Goal: Transaction & Acquisition: Obtain resource

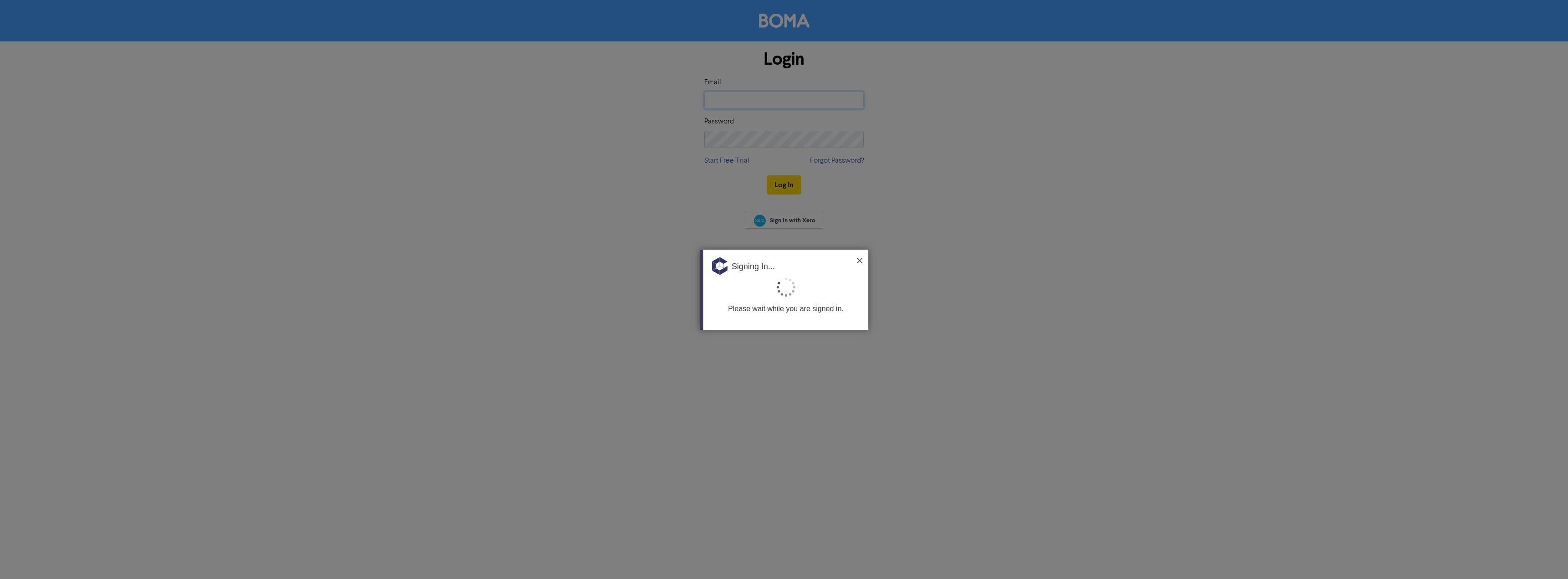
type input "[PERSON_NAME][EMAIL_ADDRESS][DOMAIN_NAME]"
click at [859, 262] on img at bounding box center [859, 260] width 5 height 5
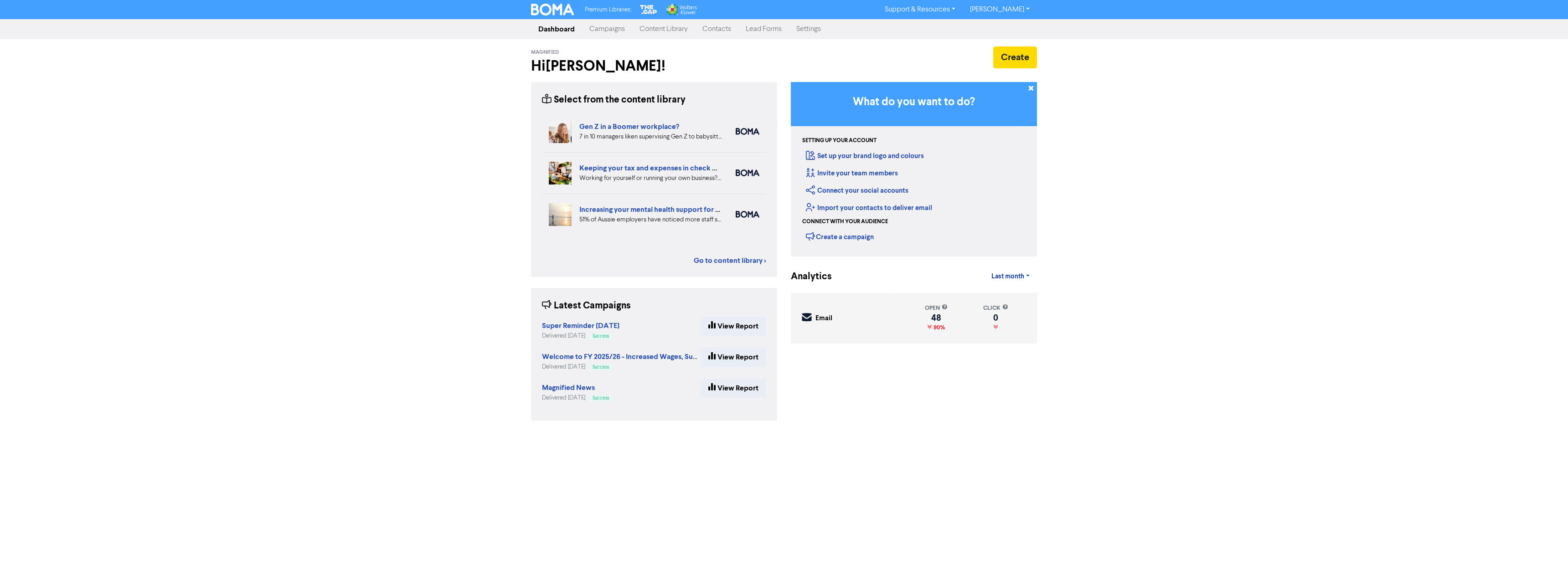
click at [606, 28] on link "Campaigns" at bounding box center [607, 29] width 50 height 18
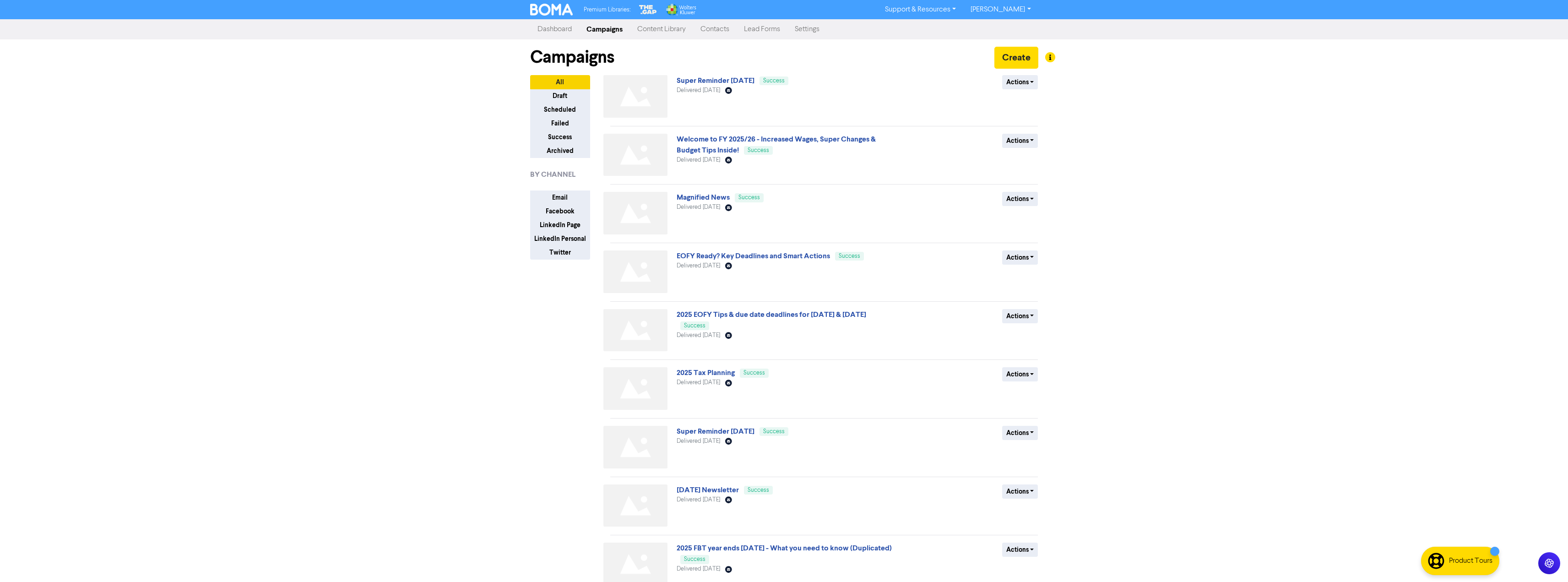
click at [653, 27] on link "Content Library" at bounding box center [661, 29] width 63 height 19
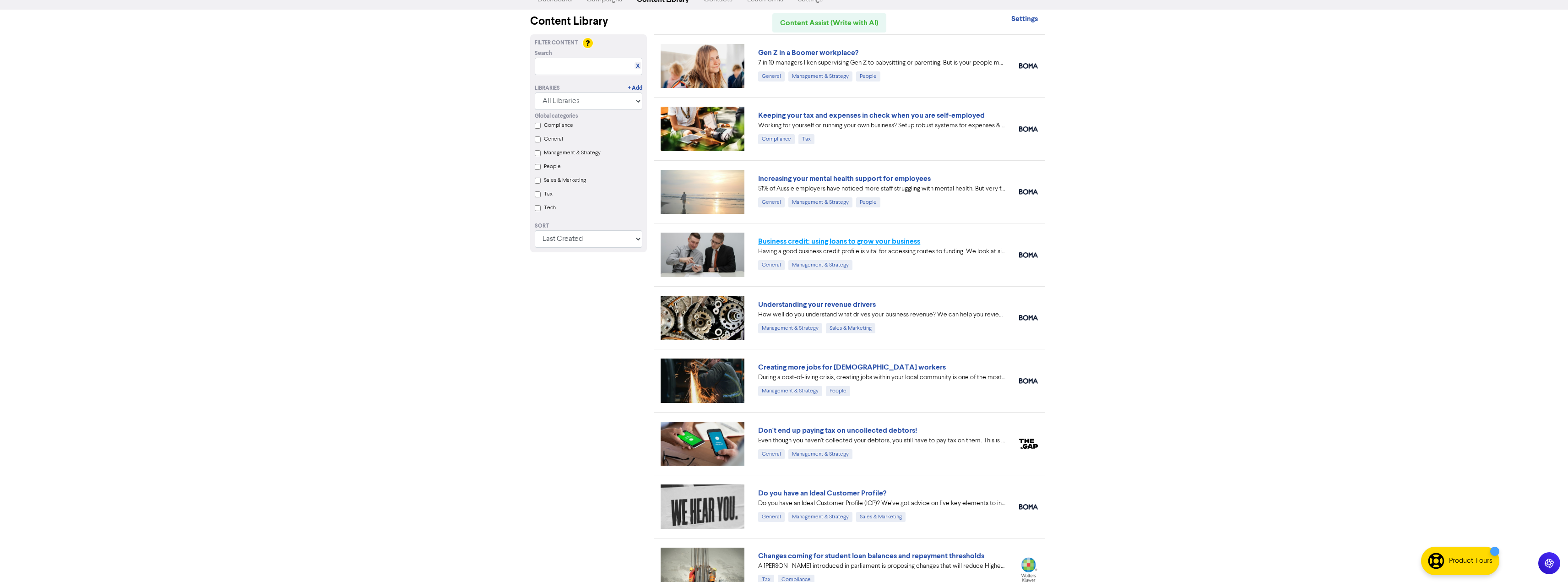
scroll to position [46, 0]
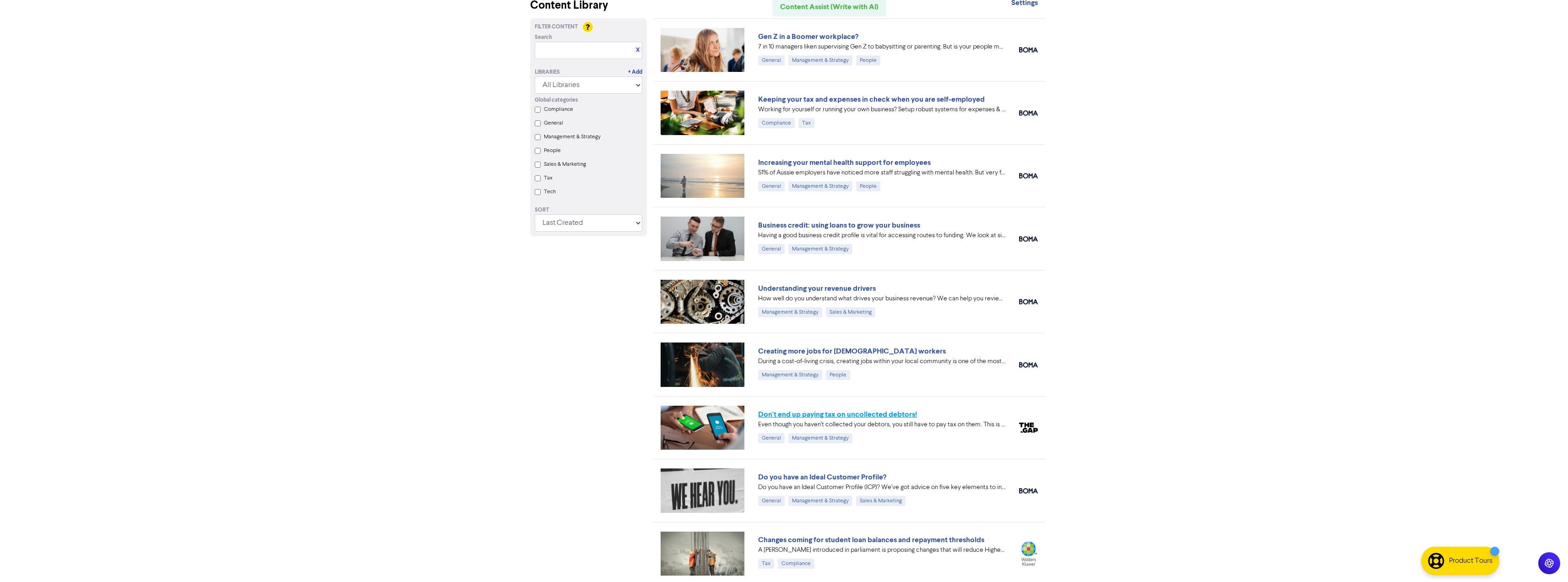
click at [801, 416] on link "Don't end up paying tax on uncollected debtors!" at bounding box center [837, 415] width 159 height 9
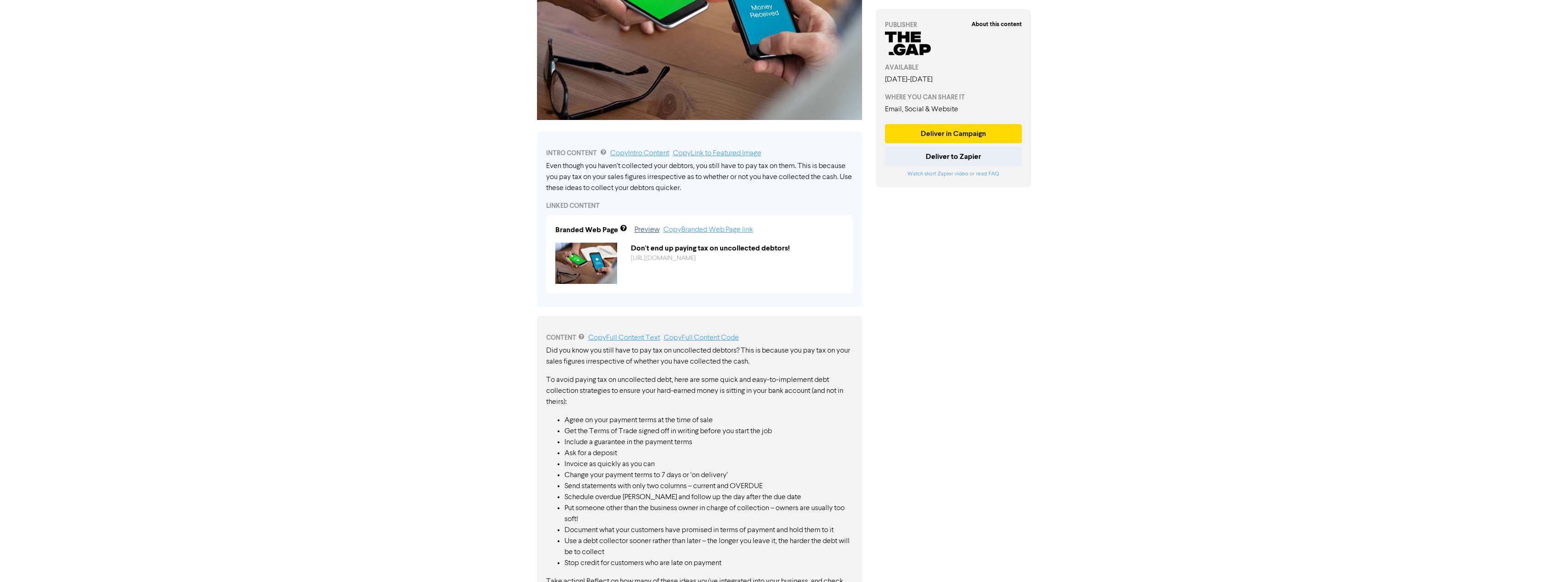
scroll to position [232, 0]
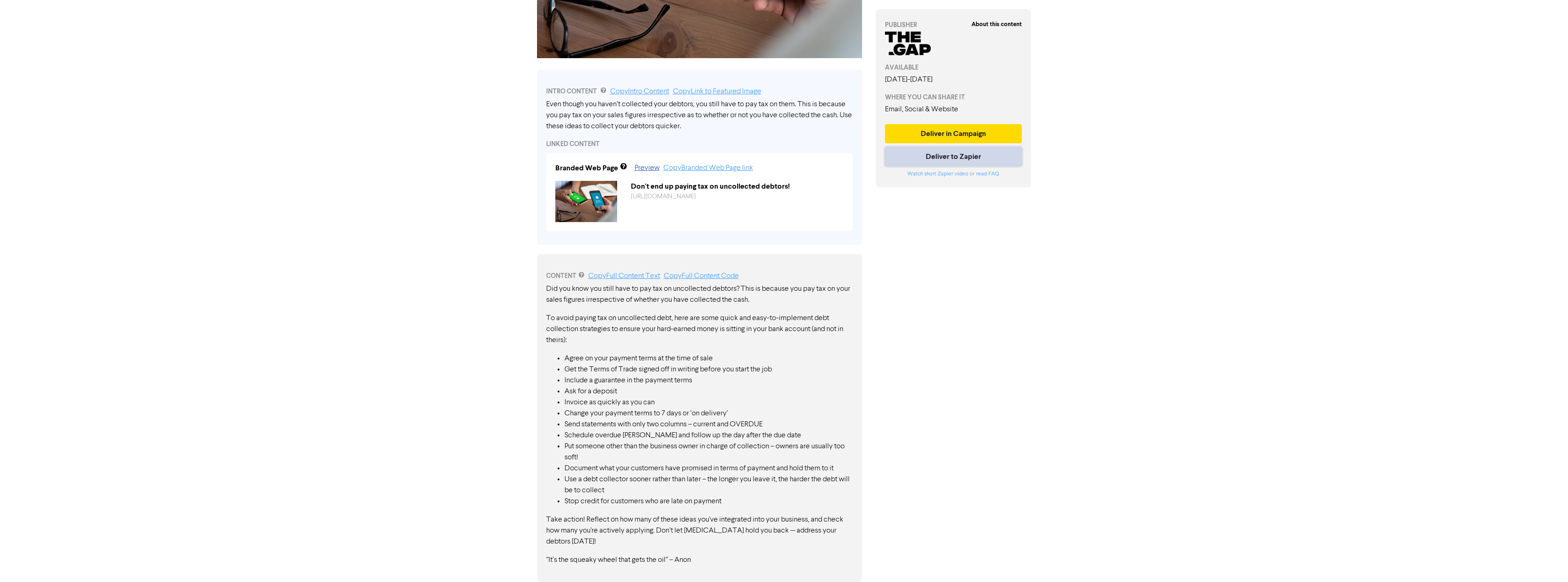
click at [938, 155] on button "Deliver to Zapier" at bounding box center [954, 157] width 138 height 19
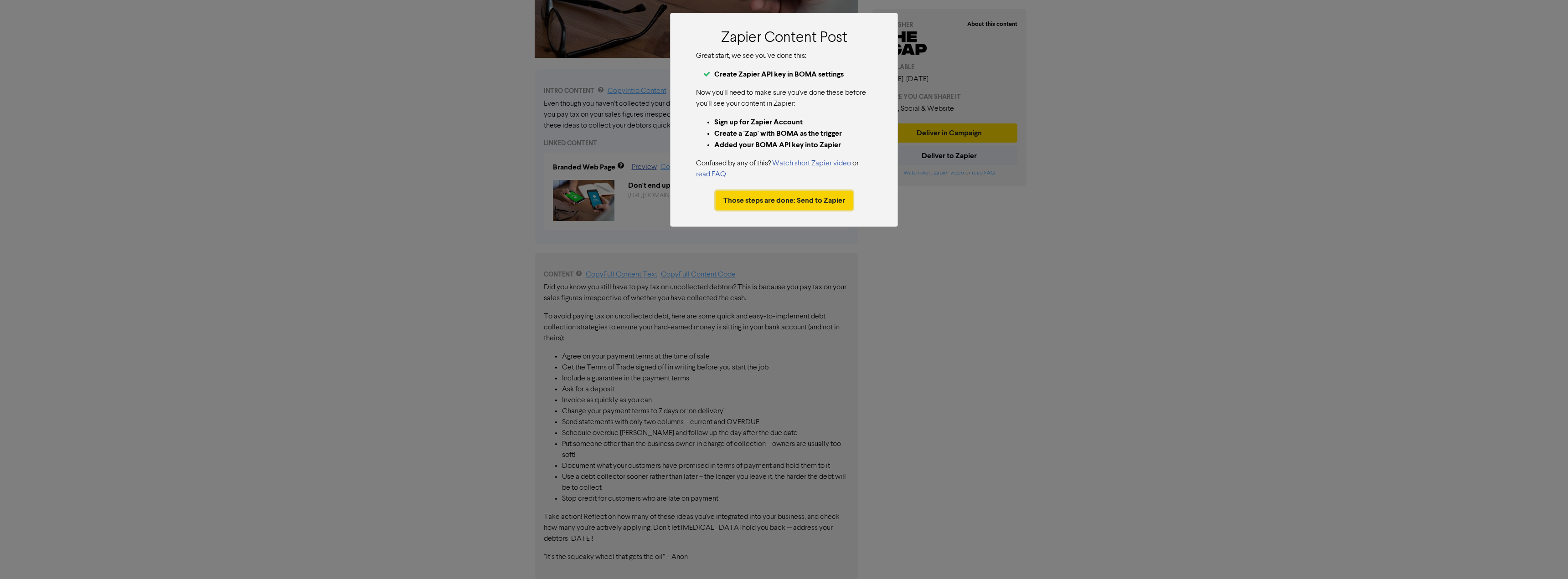
click at [754, 200] on button "Those steps are done: Send to Zapier" at bounding box center [784, 200] width 137 height 19
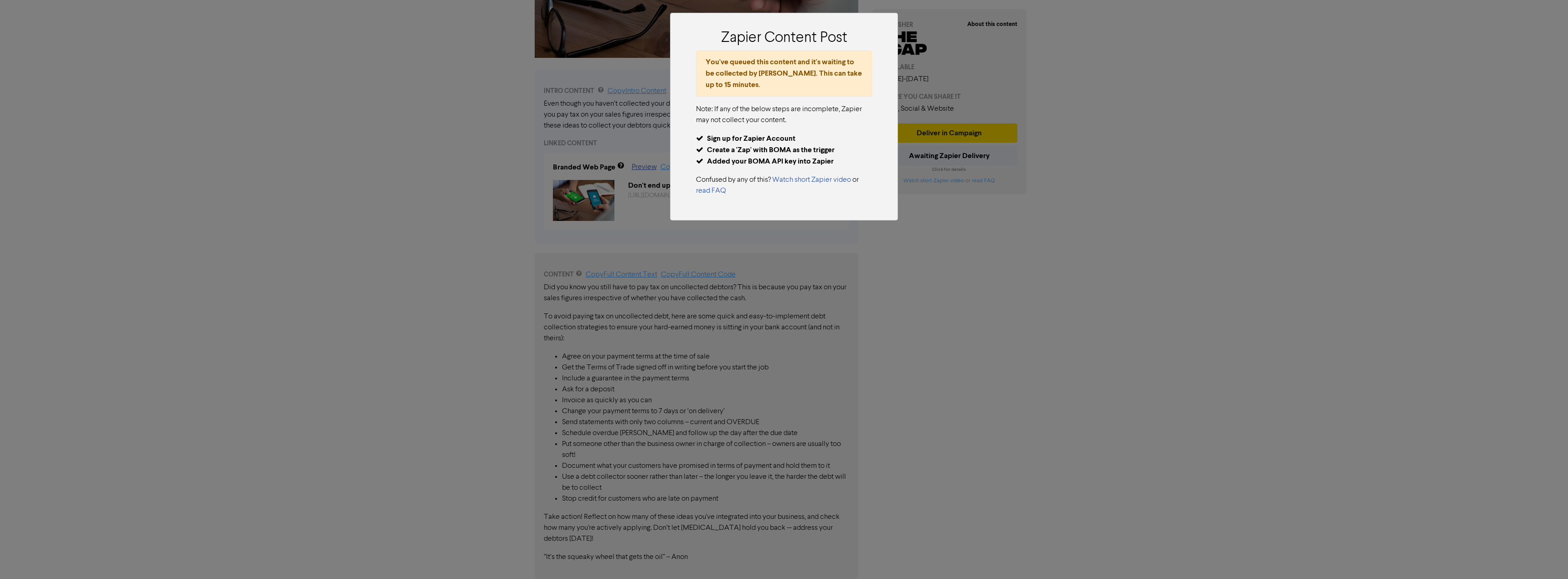
click at [335, 108] on div "Zapier Content Post You've queued this content and it's waiting to be collected…" at bounding box center [784, 290] width 1568 height 579
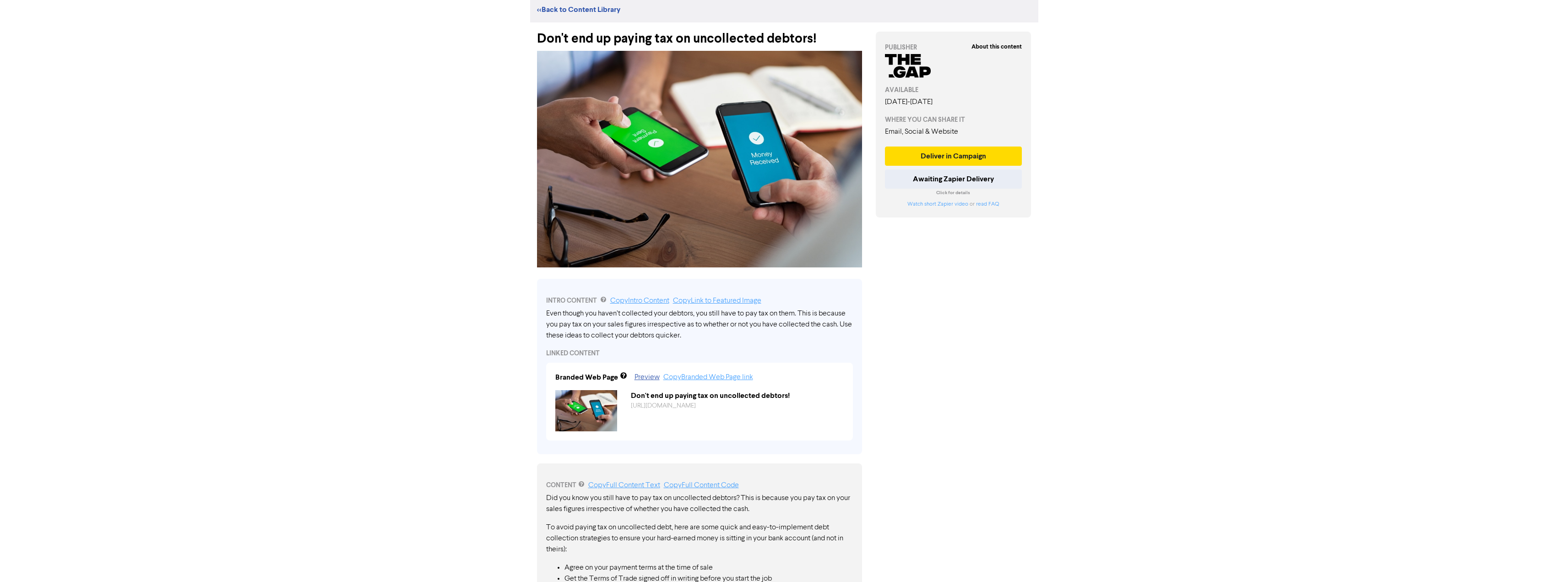
scroll to position [0, 0]
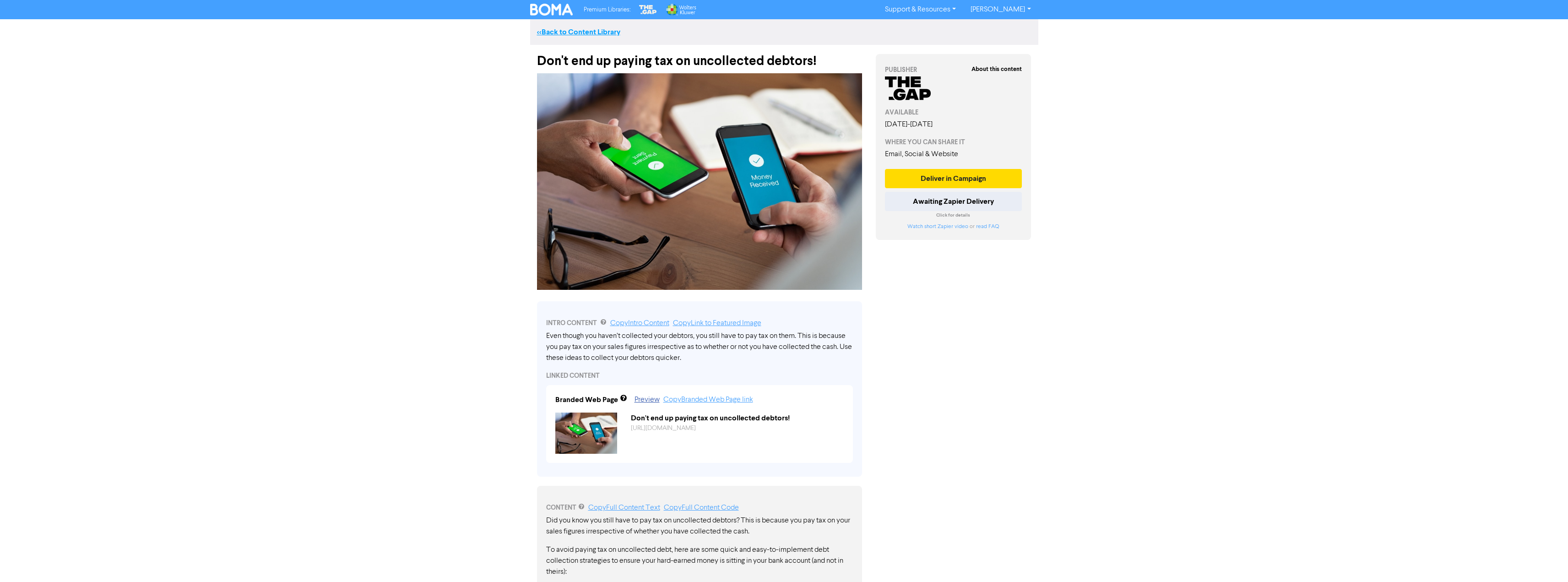
click at [596, 27] on link "<< Back to Content Library" at bounding box center [579, 32] width 84 height 9
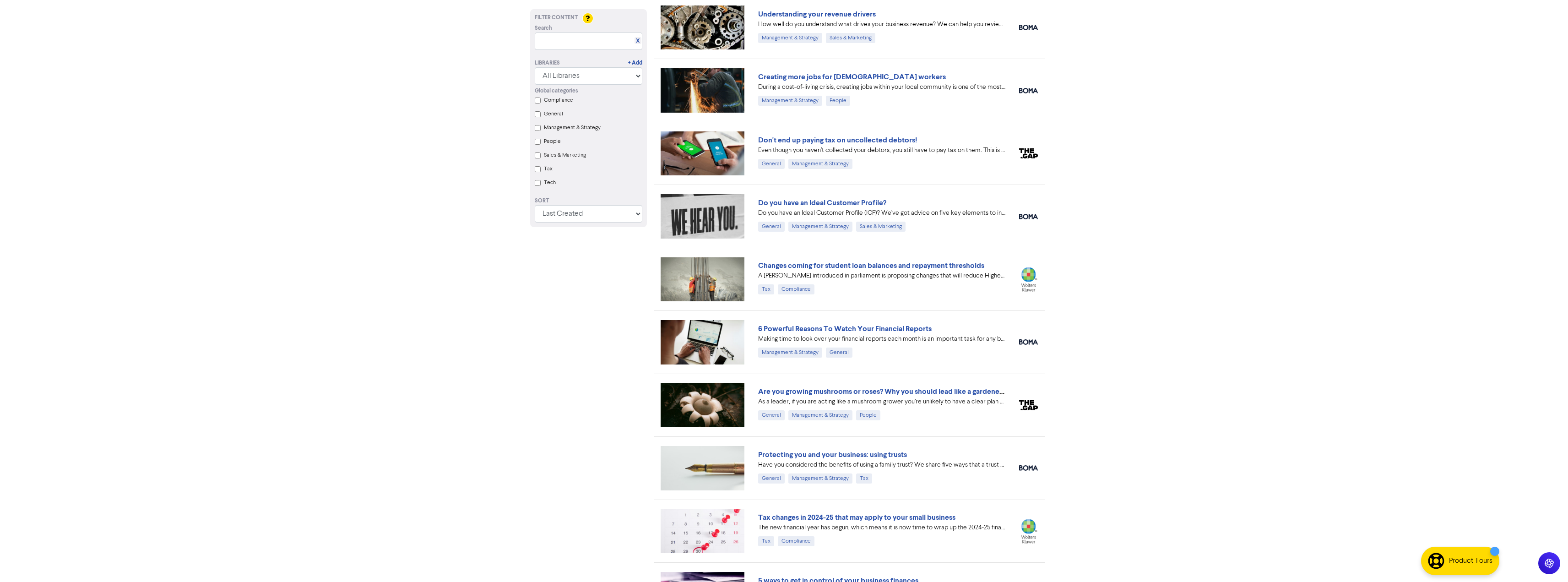
scroll to position [321, 0]
click at [814, 389] on link "Are you growing mushrooms or roses? Why you should lead like a gardener, not a …" at bounding box center [902, 391] width 289 height 9
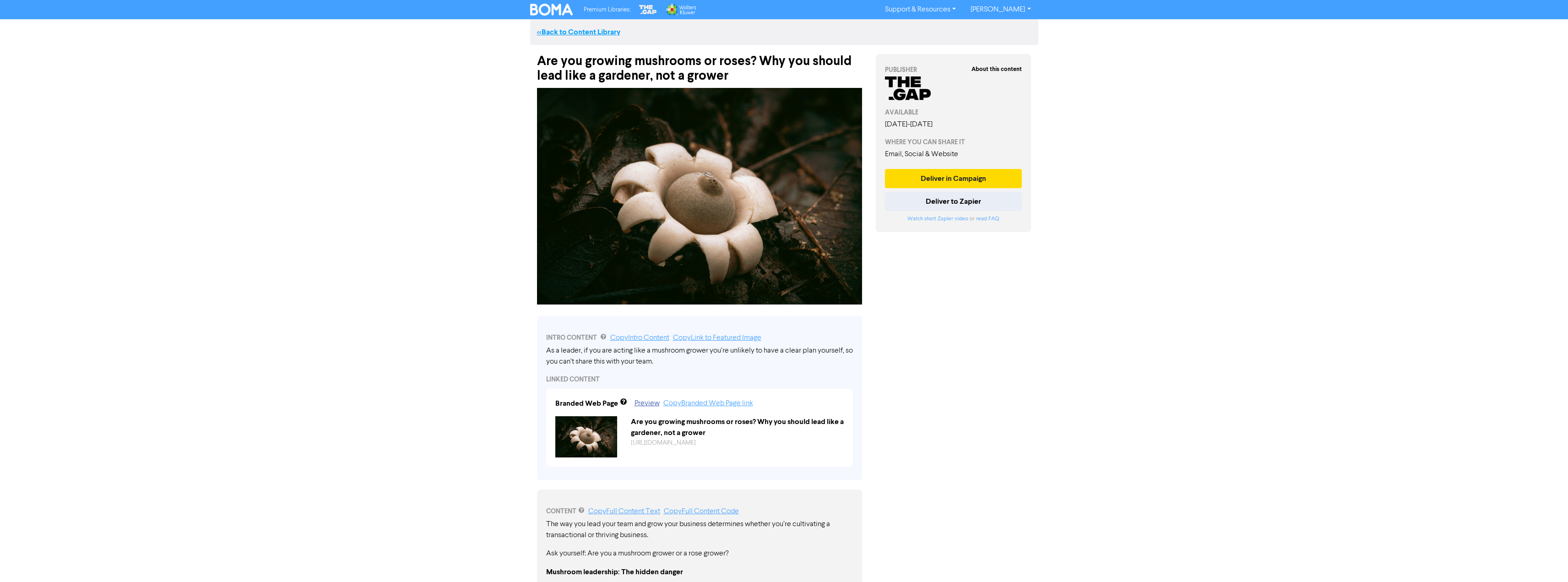
click at [570, 30] on link "<< Back to Content Library" at bounding box center [579, 32] width 84 height 9
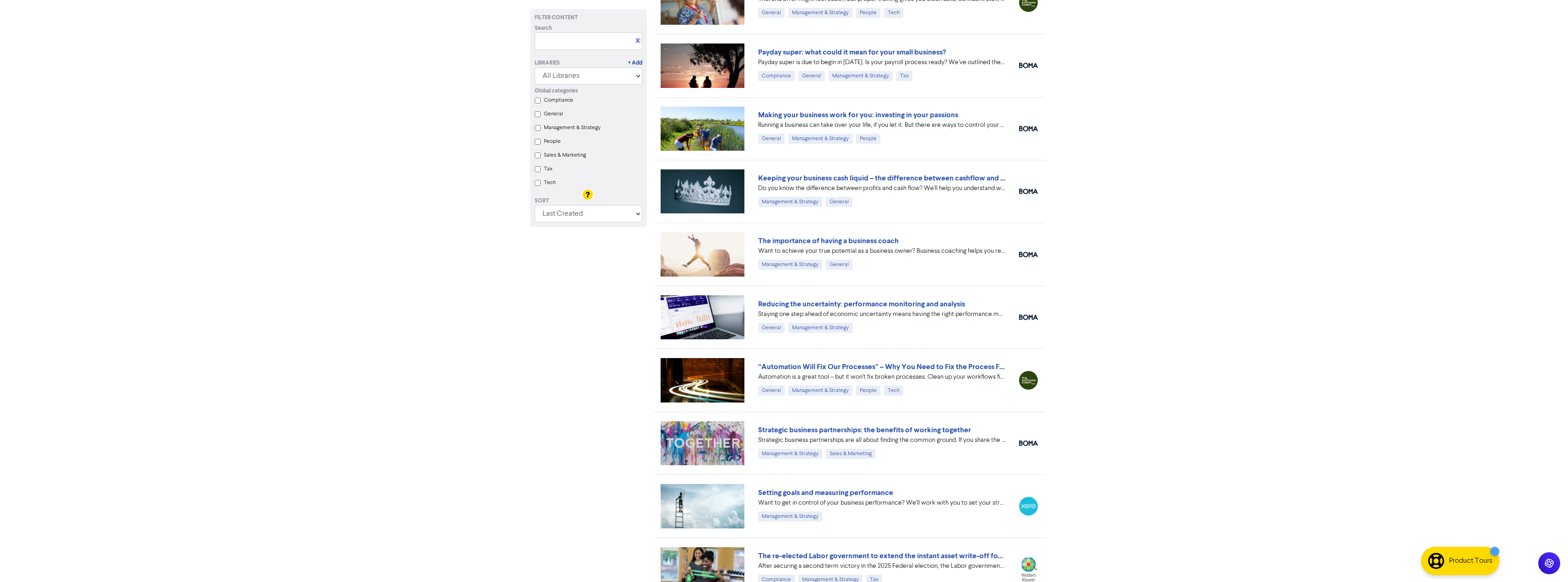
scroll to position [3180, 0]
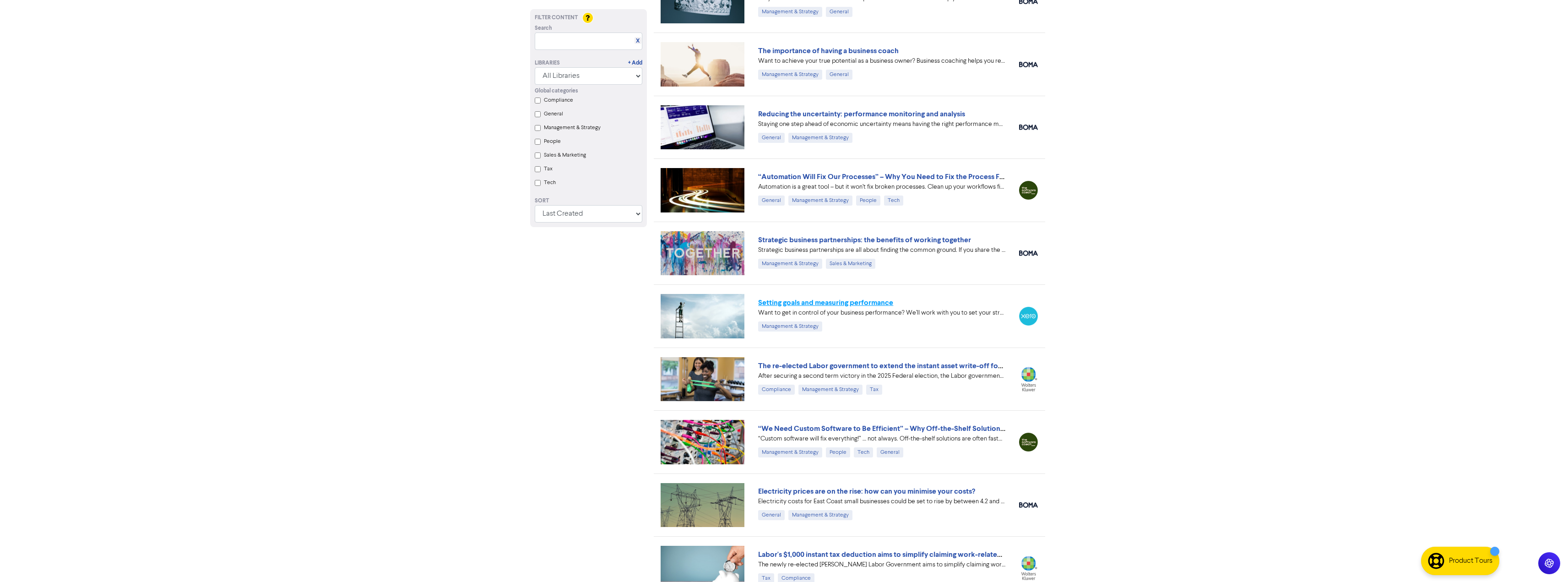
click at [815, 302] on link "Setting goals and measuring performance" at bounding box center [825, 303] width 135 height 9
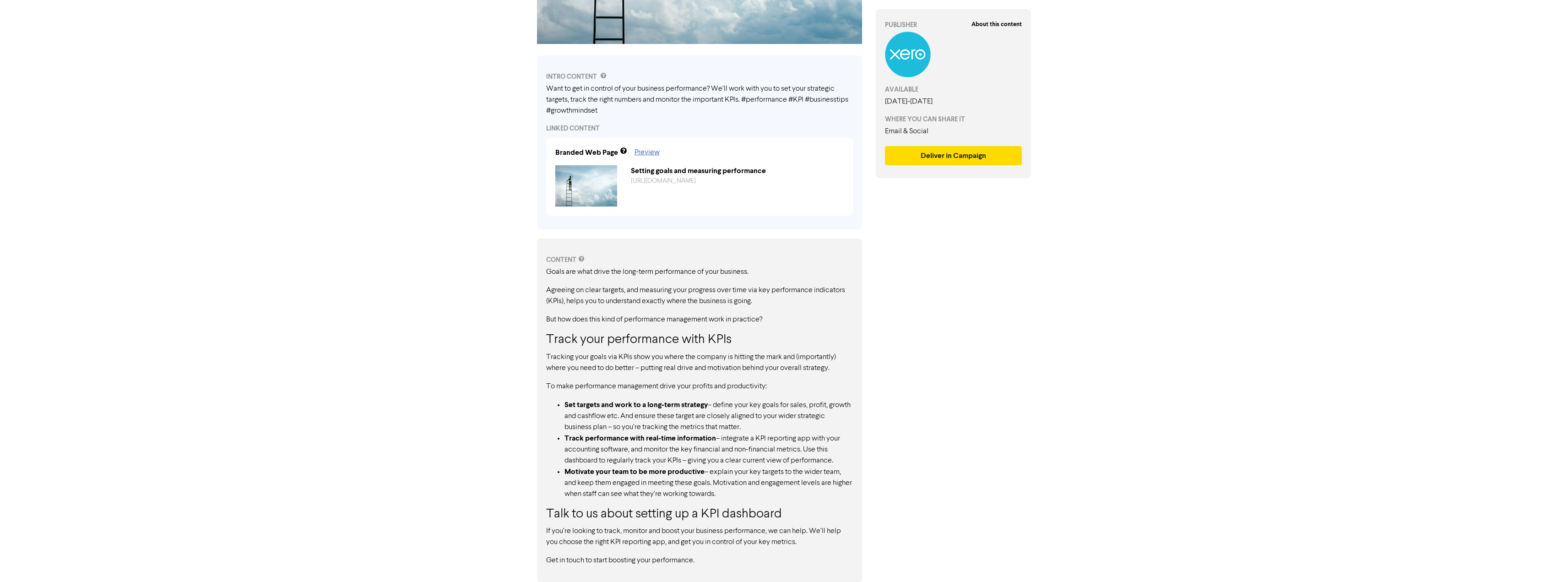
scroll to position [247, 0]
